Goal: Information Seeking & Learning: Learn about a topic

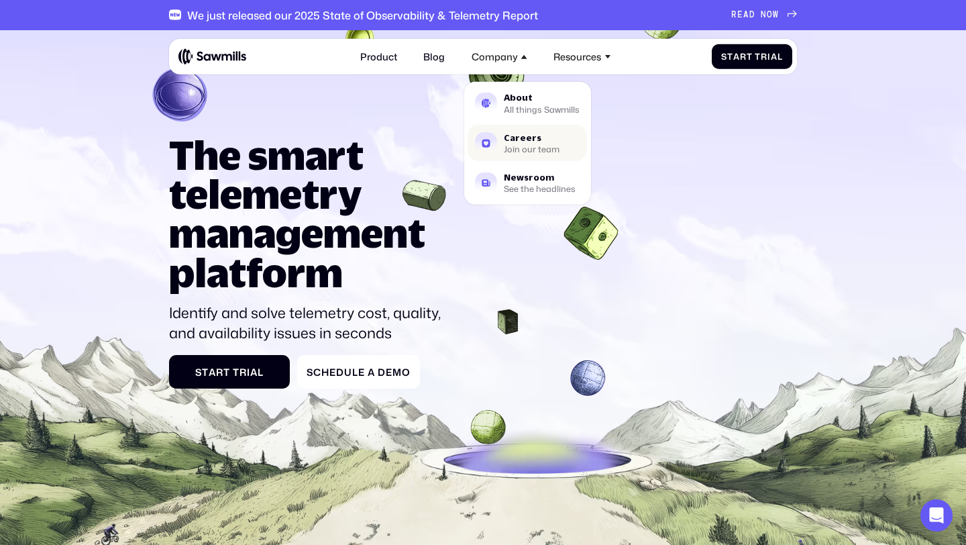
click at [536, 148] on div "Join our team" at bounding box center [532, 149] width 56 height 7
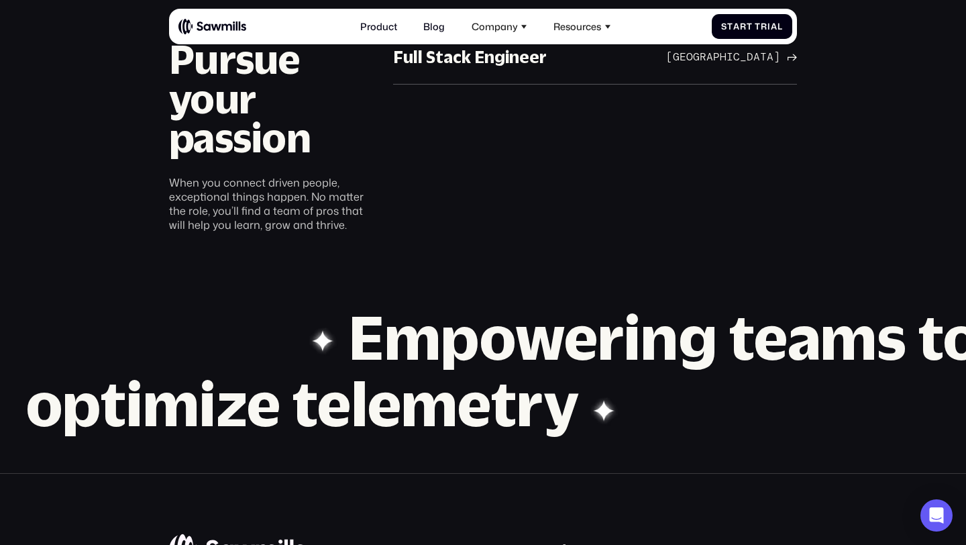
scroll to position [883, 0]
